Goal: Task Accomplishment & Management: Manage account settings

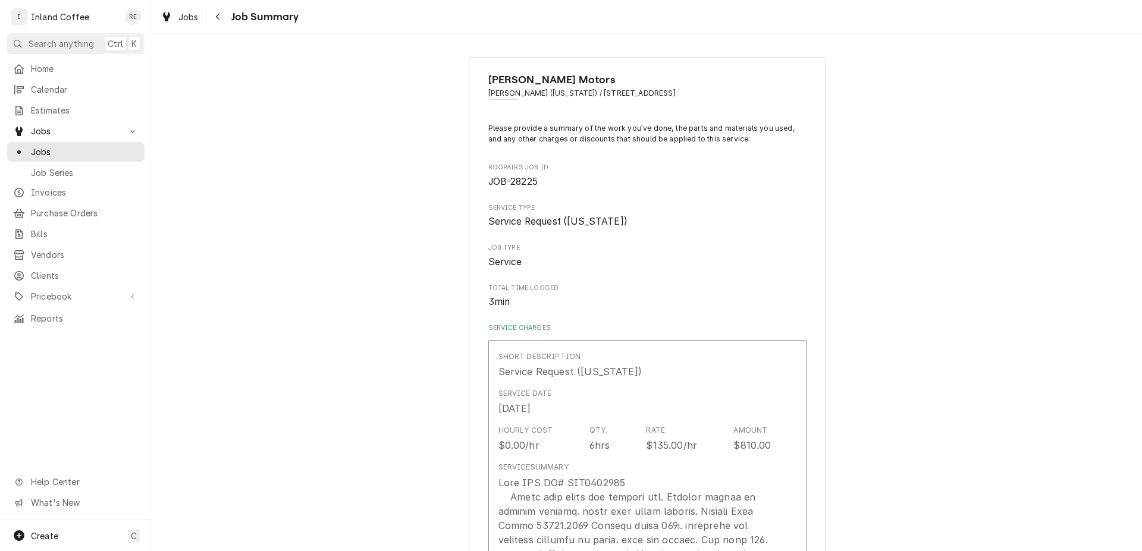
type textarea "x"
click at [59, 189] on span "Invoices" at bounding box center [85, 192] width 108 height 12
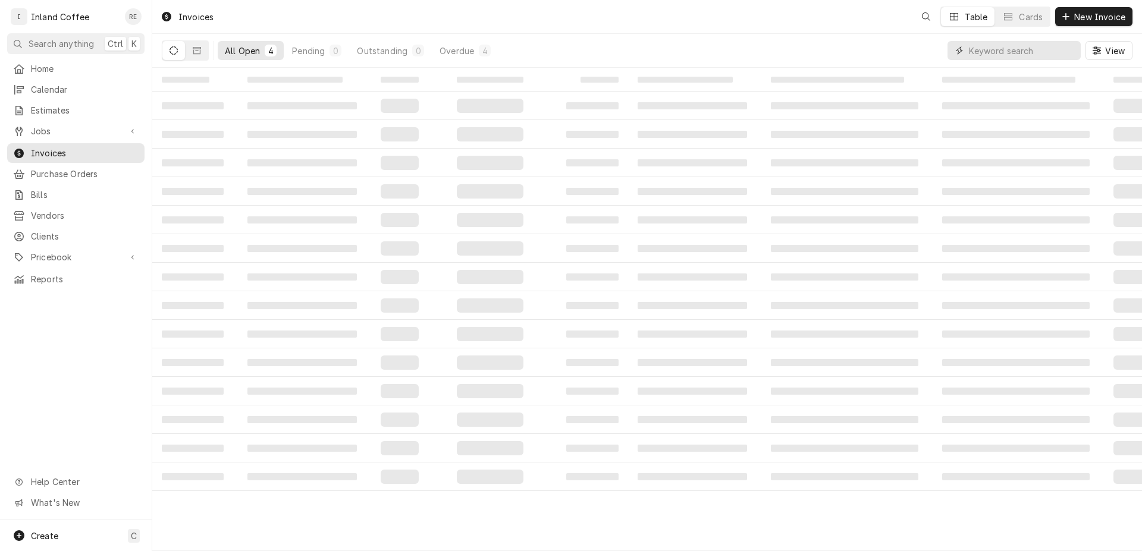
click at [1041, 48] on input "Dynamic Content Wrapper" at bounding box center [1022, 50] width 106 height 19
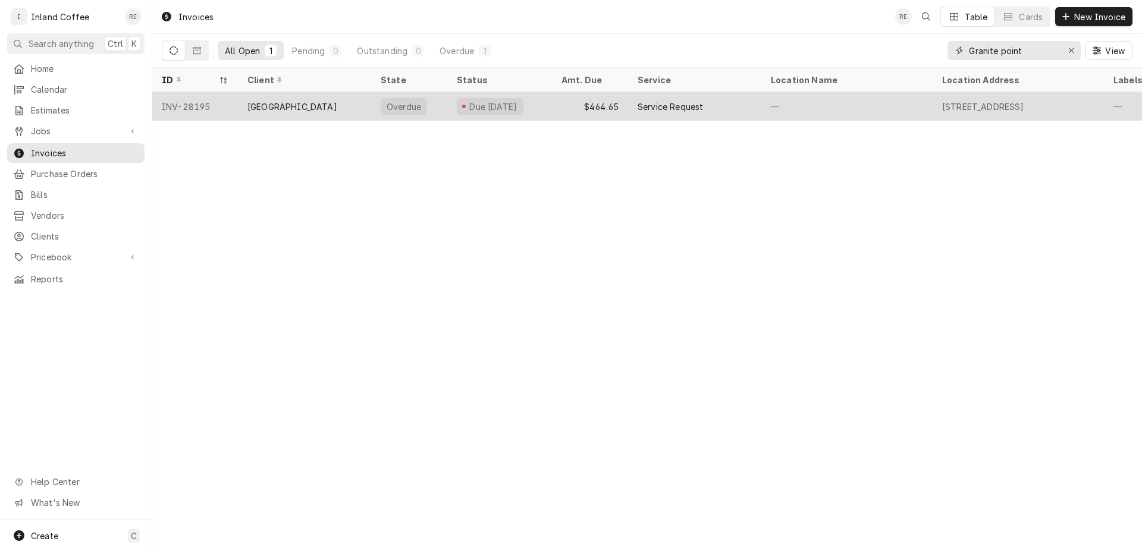
type input "Granite point"
click at [296, 103] on div "[GEOGRAPHIC_DATA]" at bounding box center [292, 106] width 90 height 12
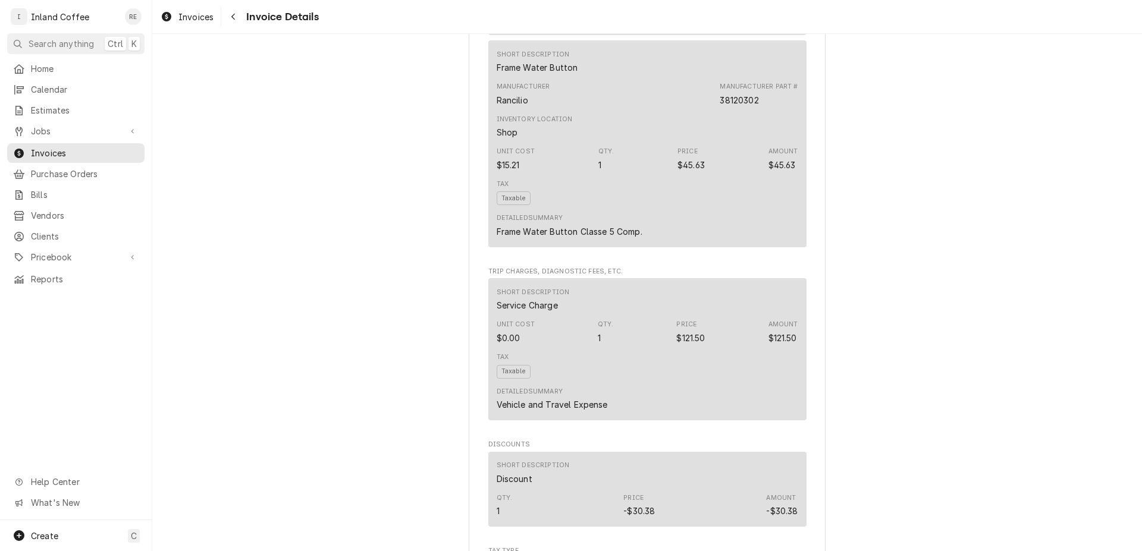
scroll to position [1751, 0]
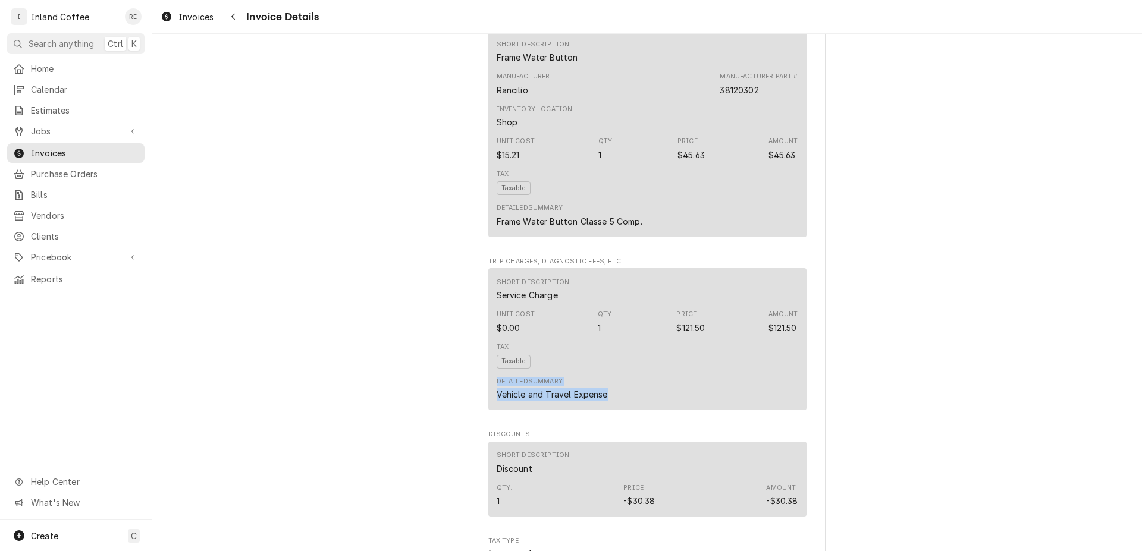
drag, startPoint x: 1141, startPoint y: 99, endPoint x: 1124, endPoint y: 420, distance: 321.6
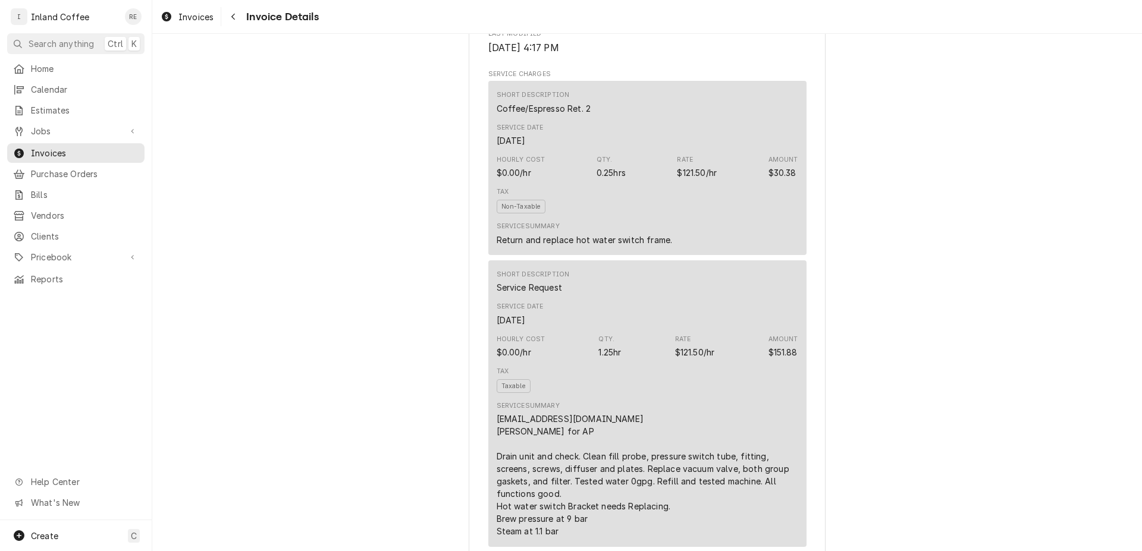
scroll to position [274, 0]
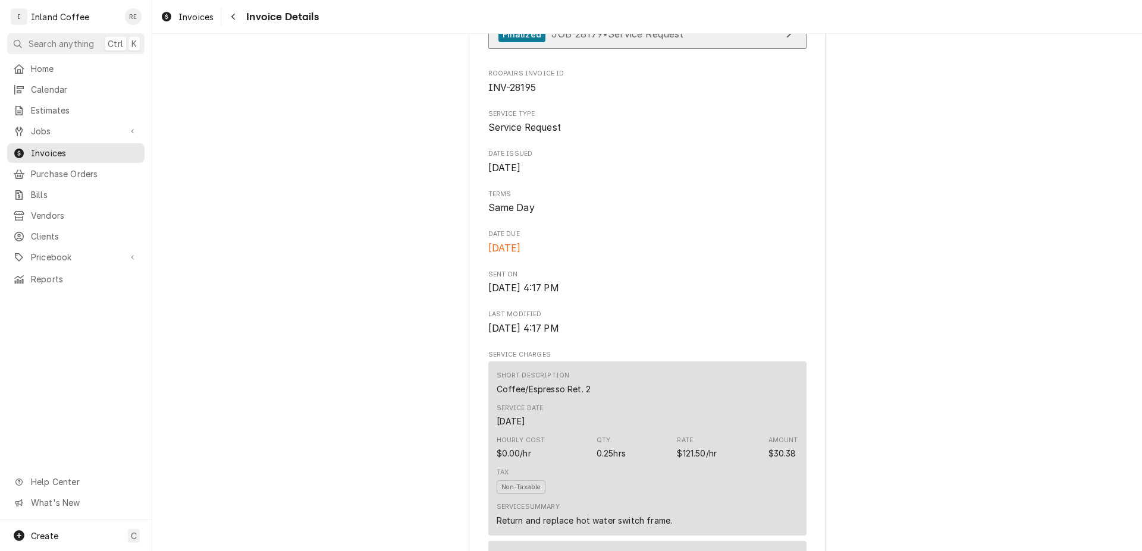
click at [760, 49] on link "Finalized JOB-28179 • Service Request" at bounding box center [647, 34] width 318 height 29
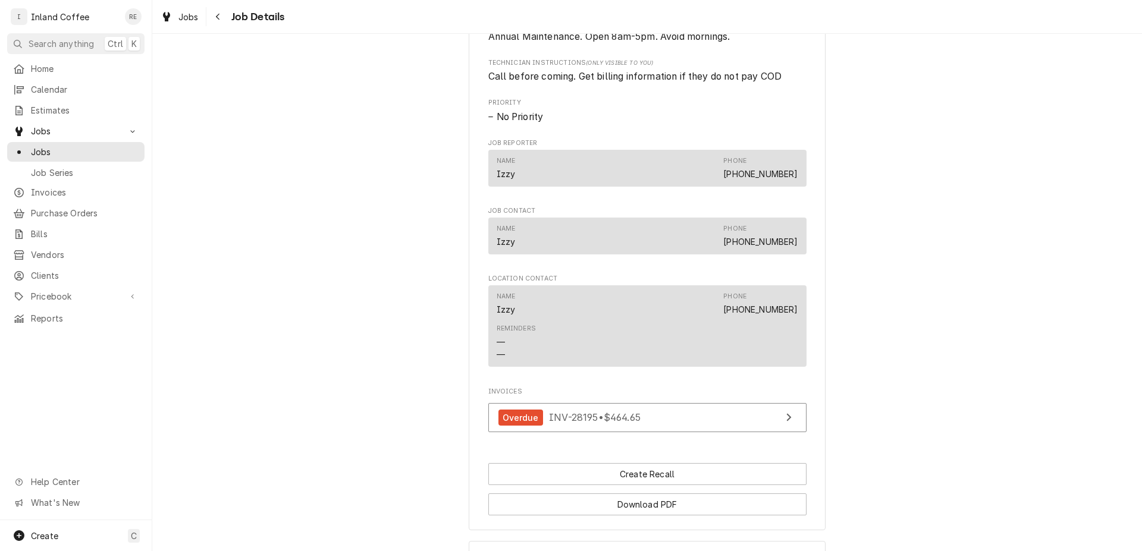
scroll to position [438, 0]
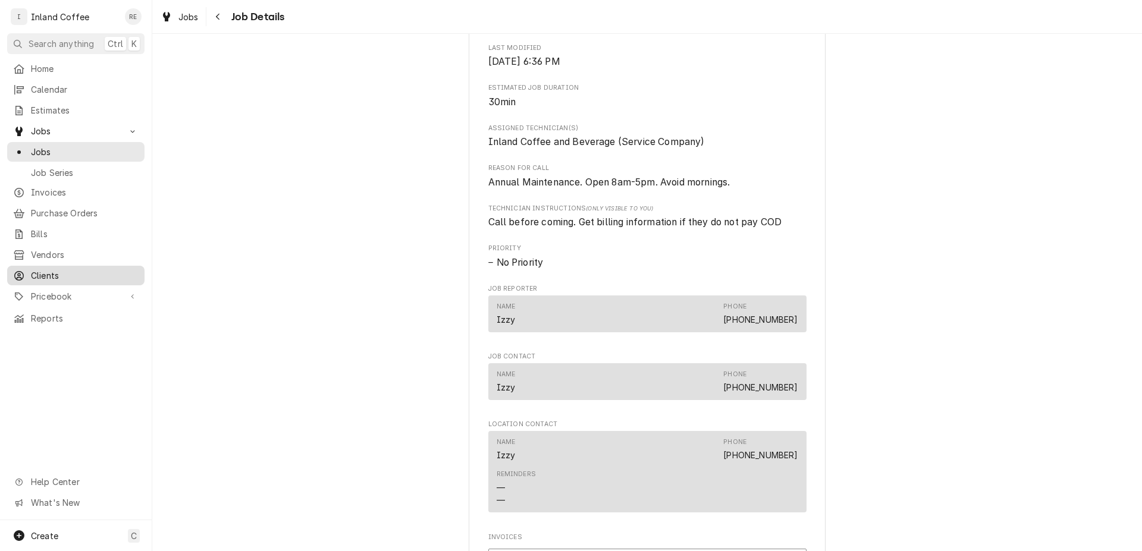
click at [77, 269] on span "Clients" at bounding box center [85, 275] width 108 height 12
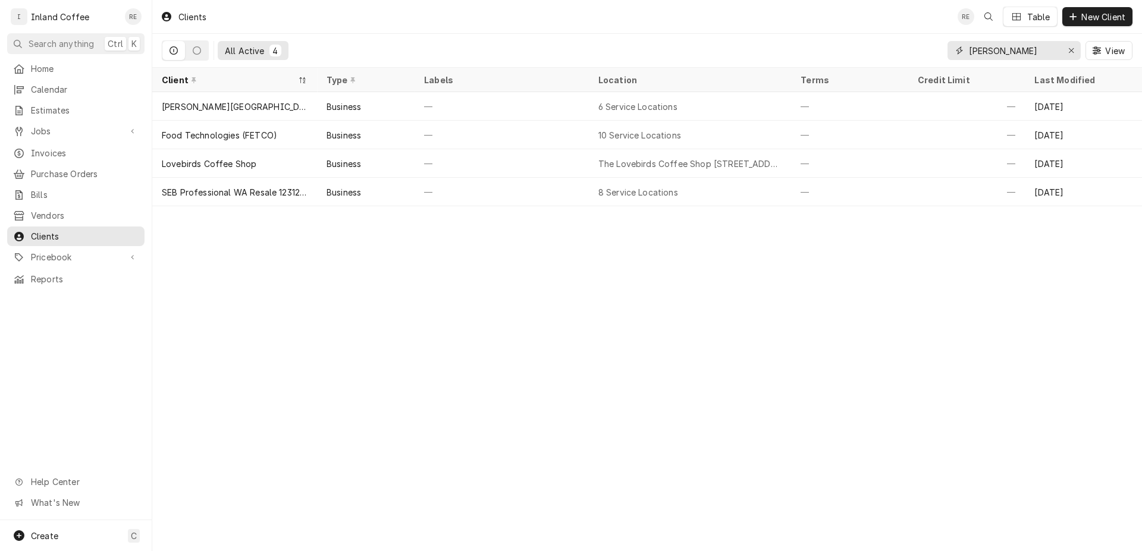
drag, startPoint x: 1029, startPoint y: 43, endPoint x: 885, endPoint y: 55, distance: 143.8
click at [969, 55] on input "davenport" at bounding box center [1013, 50] width 89 height 19
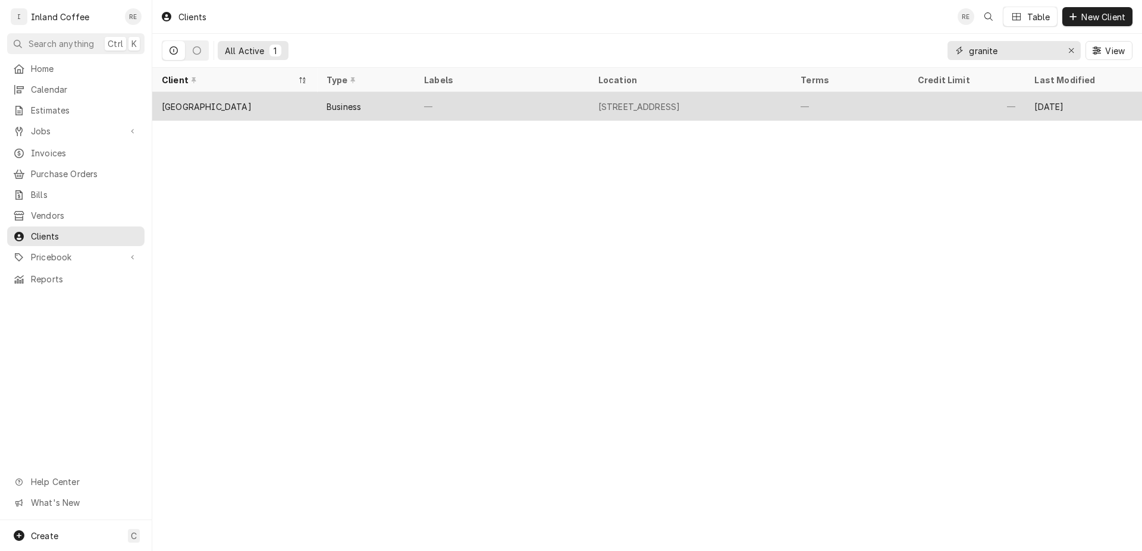
type input "granite"
click at [210, 100] on div "[GEOGRAPHIC_DATA]" at bounding box center [207, 106] width 90 height 12
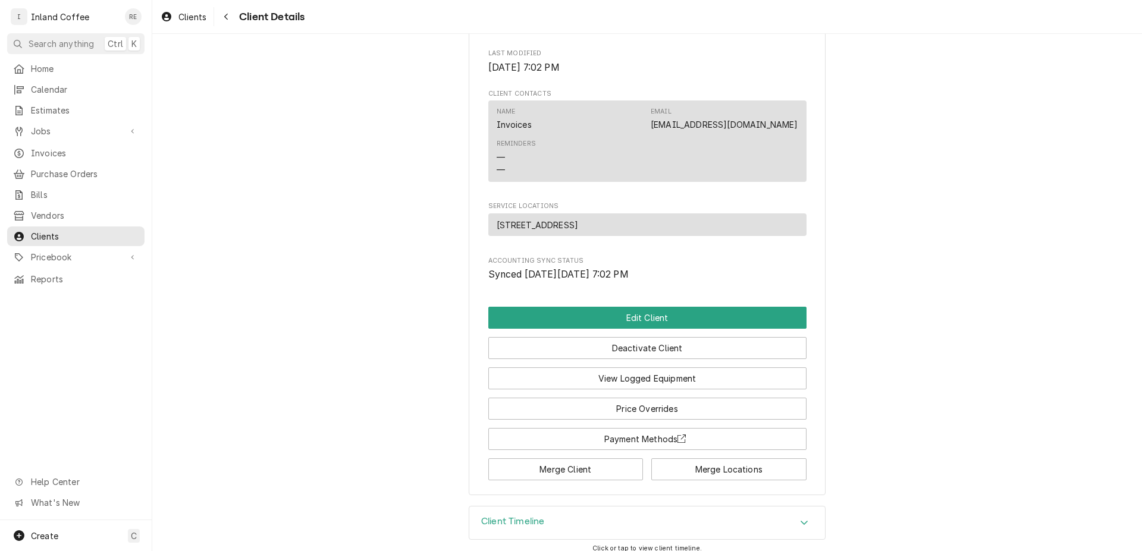
scroll to position [357, 0]
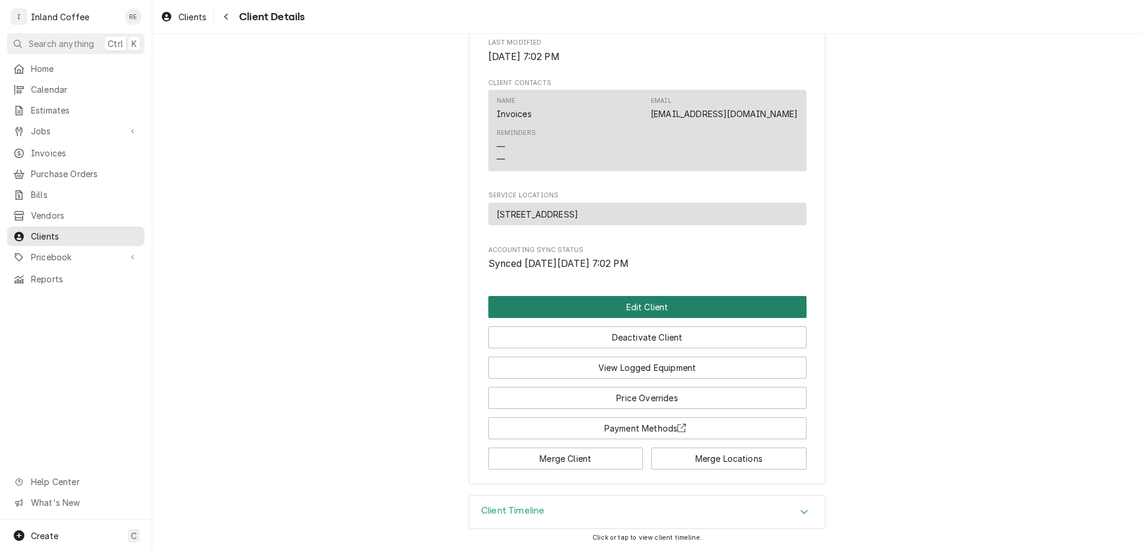
click at [642, 309] on button "Edit Client" at bounding box center [647, 307] width 318 height 22
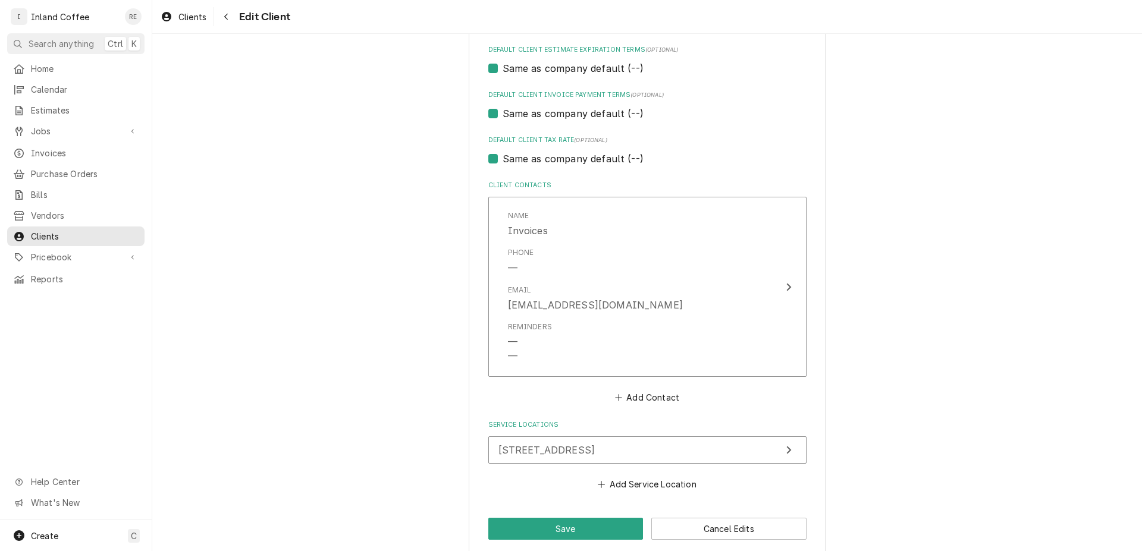
scroll to position [720, 0]
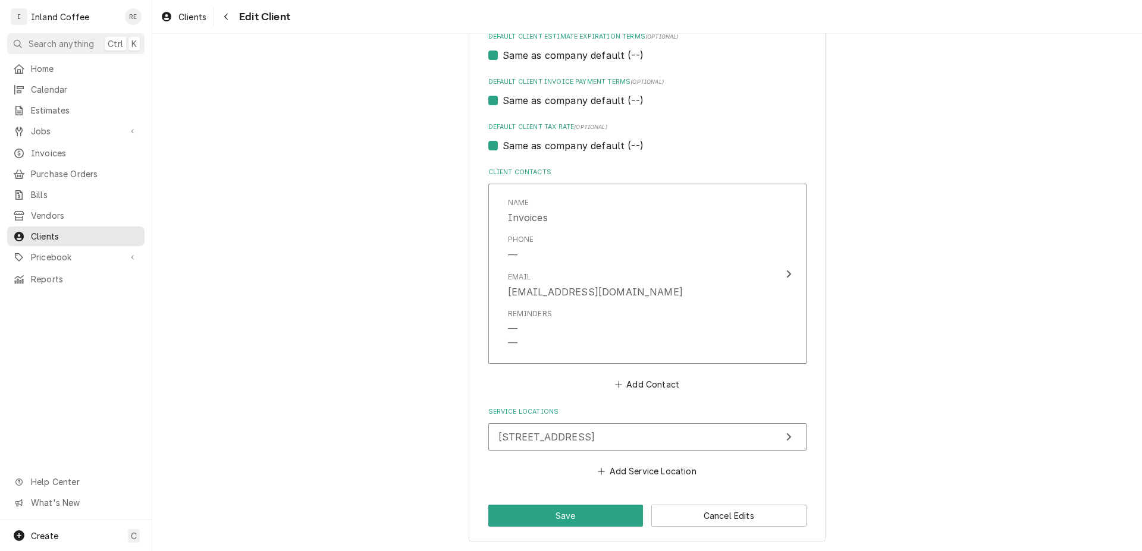
click at [755, 519] on button "Cancel Edits" at bounding box center [728, 516] width 155 height 22
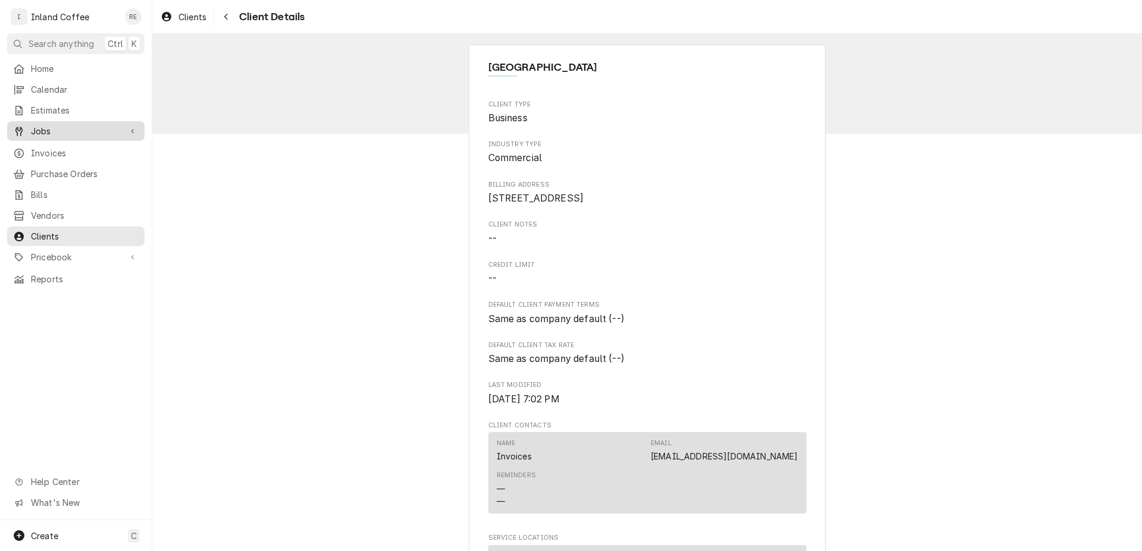
click at [100, 135] on link "Jobs" at bounding box center [75, 131] width 137 height 20
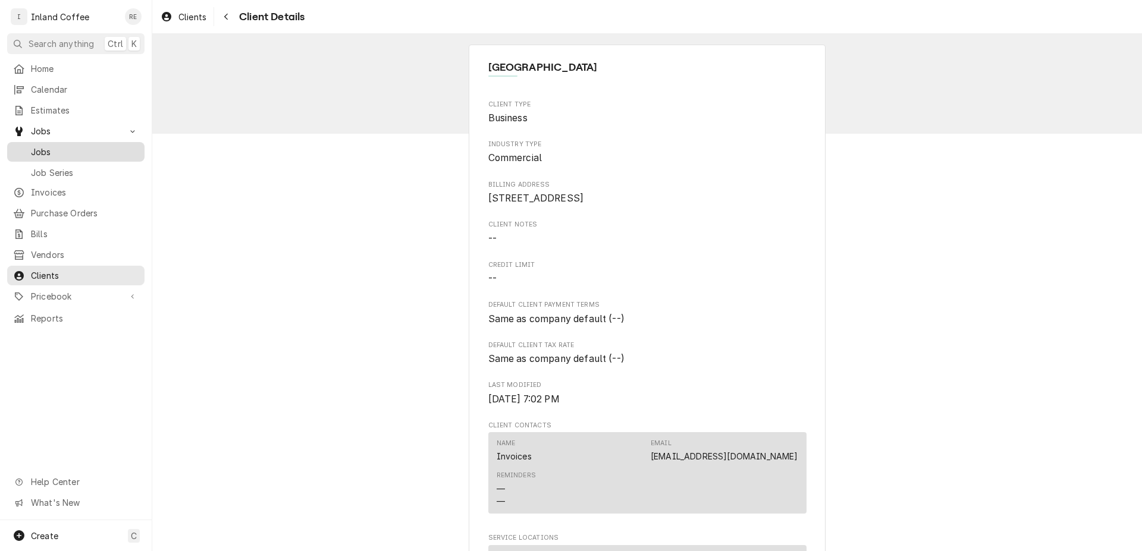
click at [101, 149] on span "Jobs" at bounding box center [85, 152] width 108 height 12
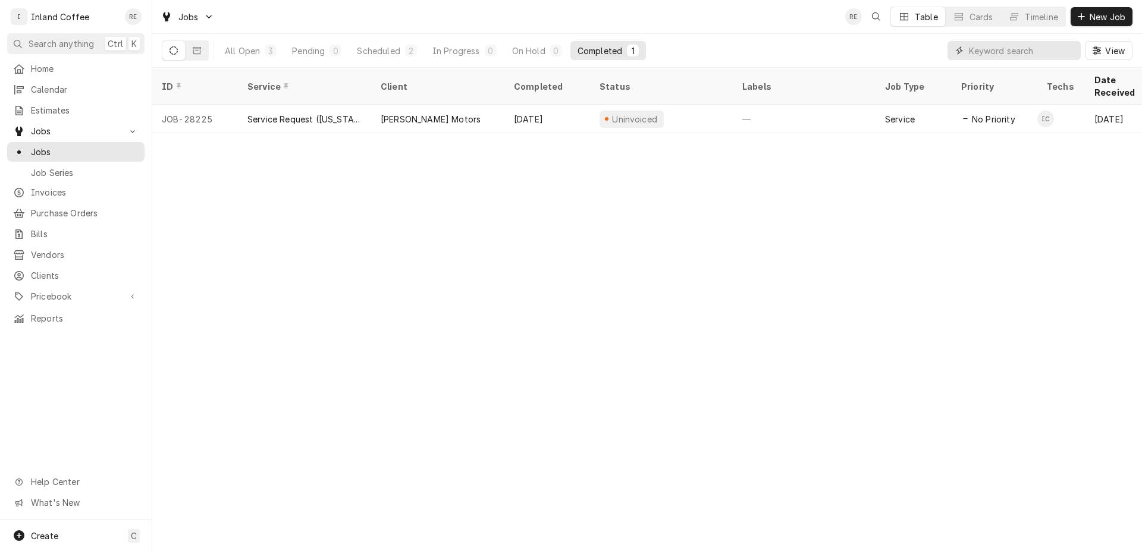
click at [979, 52] on input "Dynamic Content Wrapper" at bounding box center [1022, 50] width 106 height 19
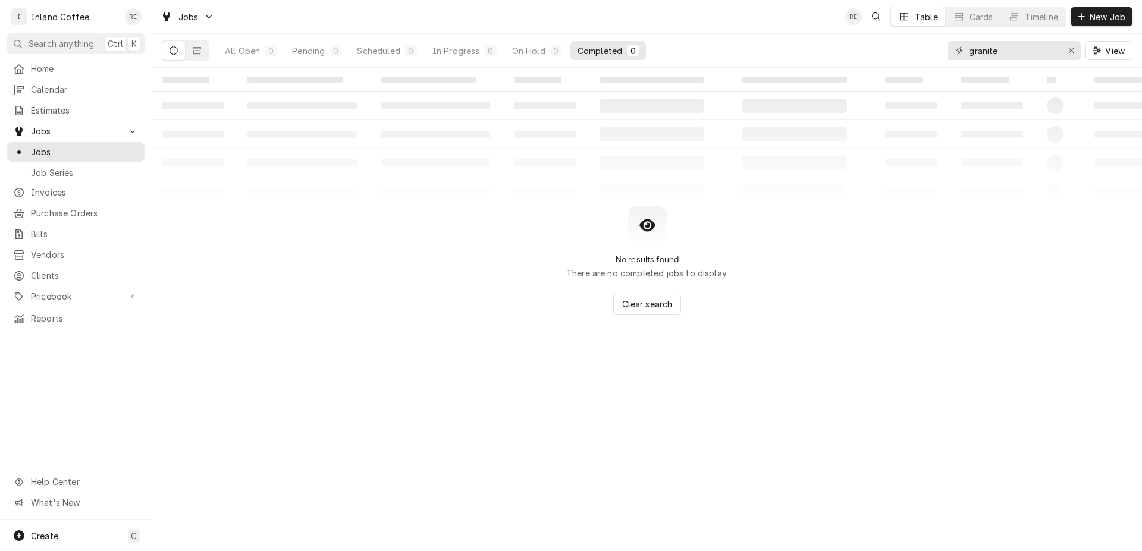
type input "granite"
drag, startPoint x: 0, startPoint y: 52, endPoint x: -5, endPoint y: 19, distance: 33.0
click at [0, 19] on html "I Inland Coffee RE Search anything Ctrl K Home Calendar Estimates Jobs Jobs Job…" at bounding box center [571, 275] width 1142 height 551
